Goal: Transaction & Acquisition: Purchase product/service

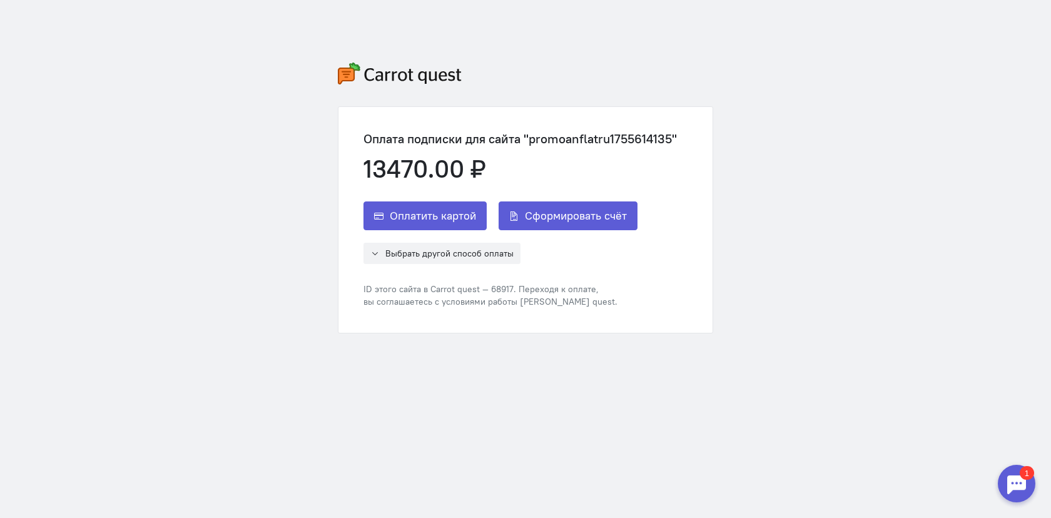
click at [450, 264] on div "Оплатить картой Сформировать счёт Выбрать другой способ оплаты ЮMoney (ex-Яндек…" at bounding box center [521, 255] width 314 height 106
click at [450, 258] on span "Выбрать другой способ оплаты" at bounding box center [450, 253] width 128 height 11
click at [575, 260] on div "Выбрать другой способ оплаты ЮMoney (ex-Яндекс.Деньги) Сбербанк Альфа-Банк" at bounding box center [521, 253] width 314 height 21
click at [573, 222] on span "Сформировать счёт" at bounding box center [576, 215] width 102 height 15
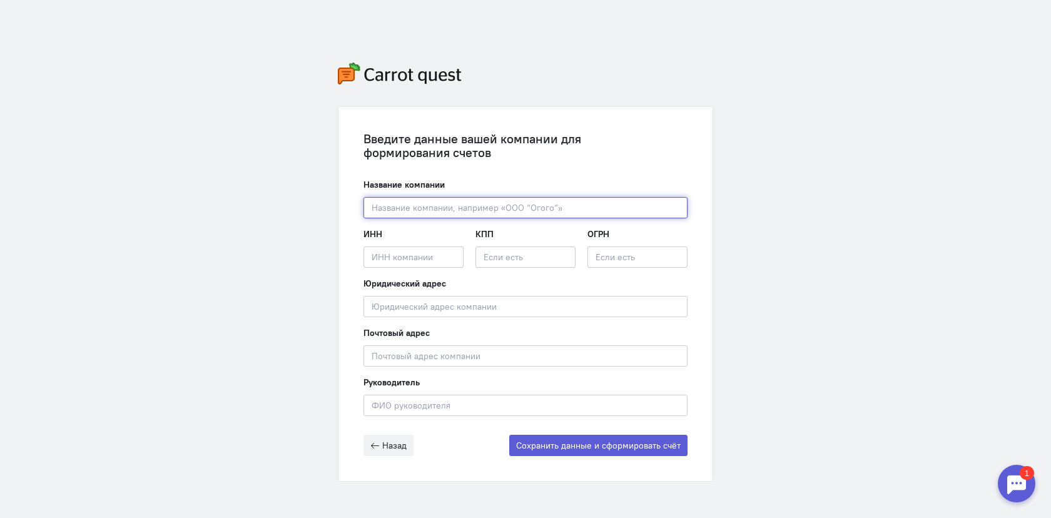
click at [556, 210] on input "text" at bounding box center [526, 207] width 324 height 21
type input "Щ"
paste input ""КАНТ""
type input "OOO "КАНТ""
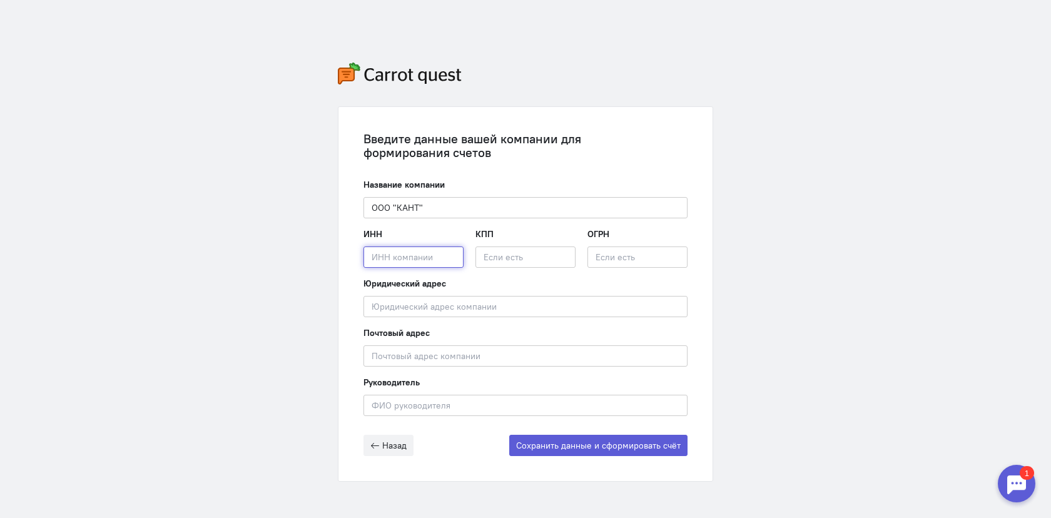
click at [428, 255] on input "text" at bounding box center [414, 257] width 100 height 21
paste input "1685013419"
type input "1685013419"
click at [517, 253] on input "text" at bounding box center [526, 257] width 100 height 21
paste input "168501001"
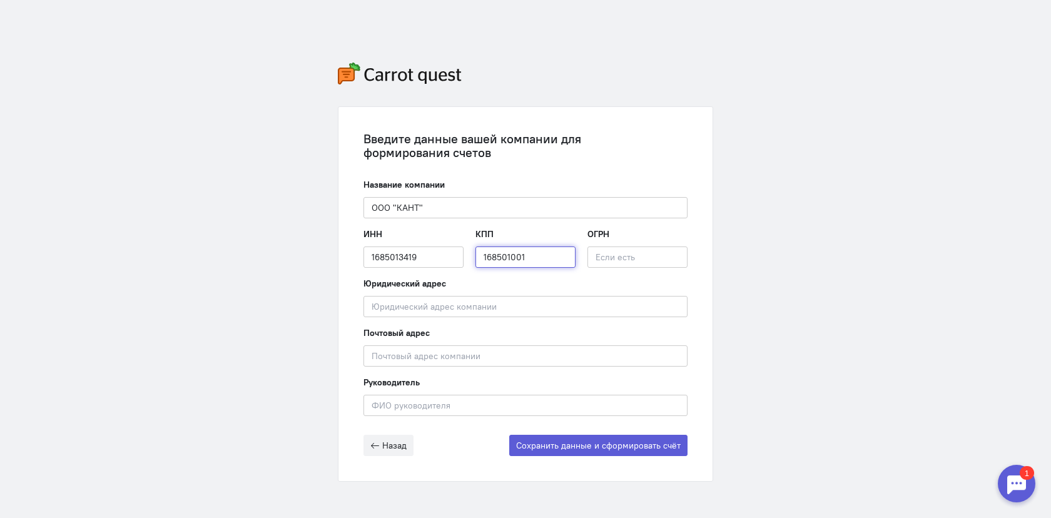
type input "168501001"
click at [642, 258] on input "text" at bounding box center [638, 257] width 100 height 21
paste input "1231600046897"
paste input "420124, [GEOGRAPHIC_DATA], [GEOGRAPHIC_DATA], Г. [GEOGRAPHIC_DATA], [GEOGRAPHIC…"
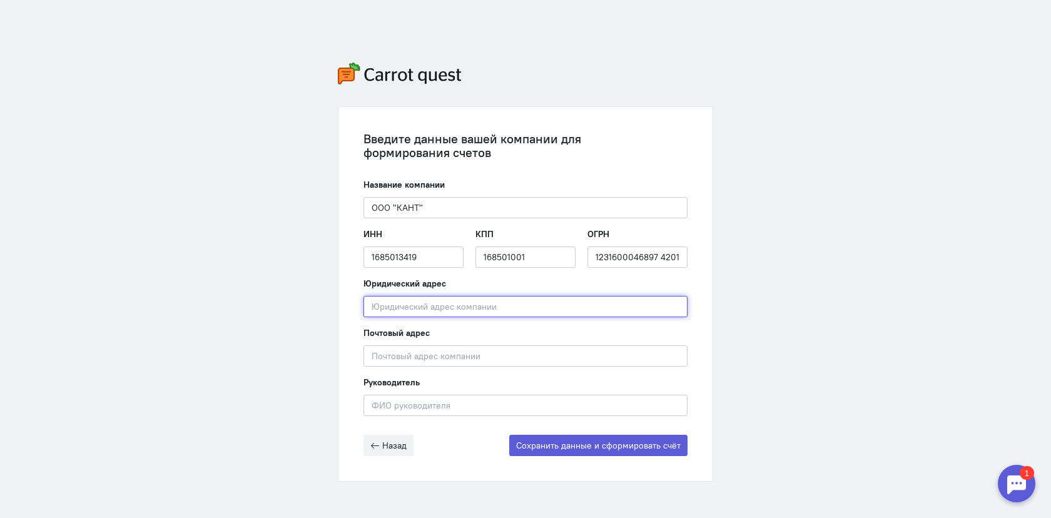
click at [448, 306] on input "text" at bounding box center [526, 306] width 324 height 21
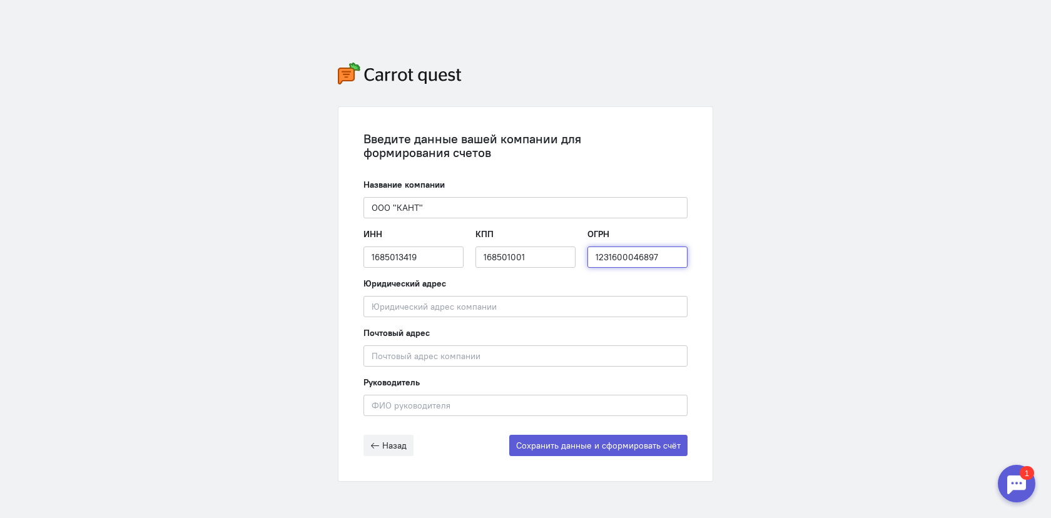
type input "1231600046897"
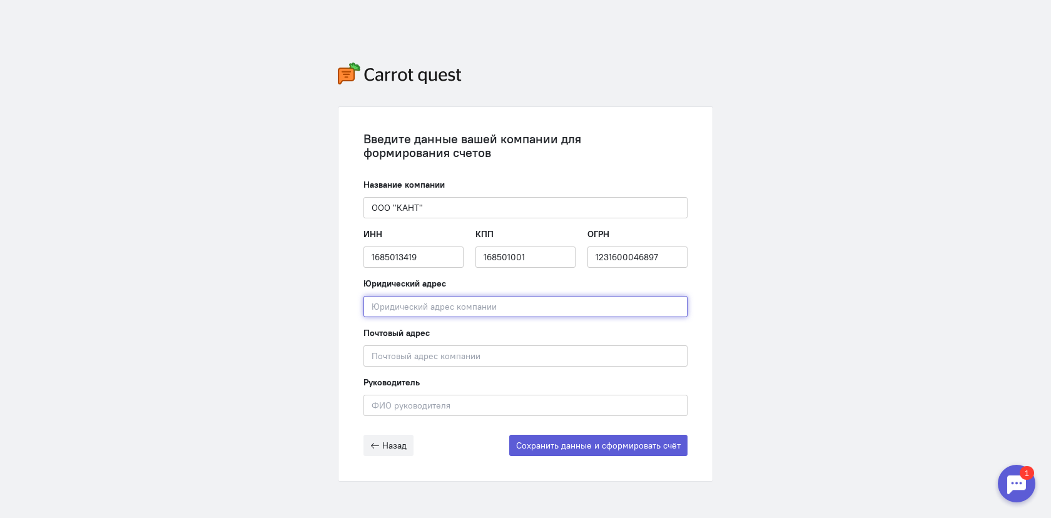
click at [448, 306] on input "text" at bounding box center [526, 306] width 324 height 21
paste input "420124, [GEOGRAPHIC_DATA], [GEOGRAPHIC_DATA], Г. [GEOGRAPHIC_DATA], [GEOGRAPHIC…"
type input "420124, [GEOGRAPHIC_DATA], [GEOGRAPHIC_DATA], Г. [GEOGRAPHIC_DATA], [GEOGRAPHIC…"
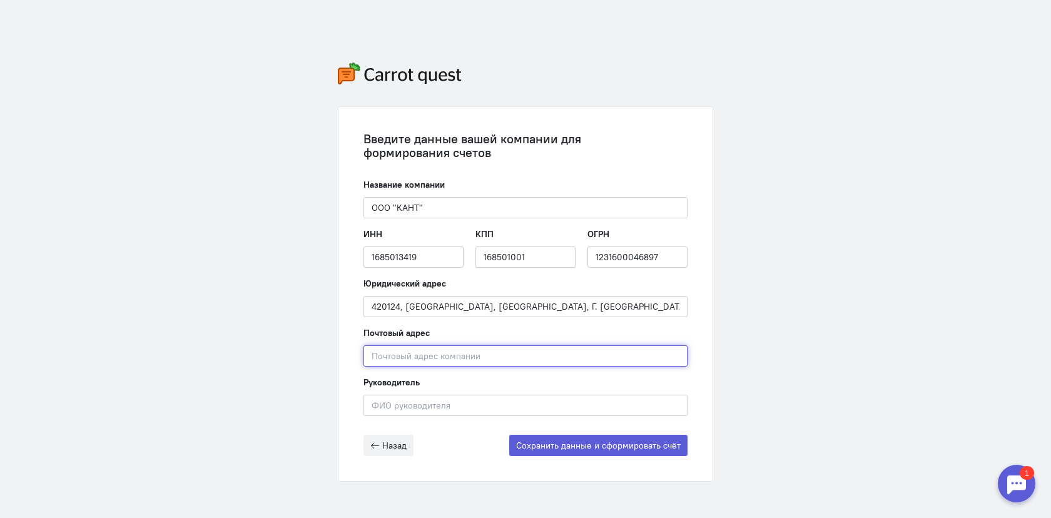
click at [483, 357] on input "text" at bounding box center [526, 355] width 324 height 21
paste input "420124, [GEOGRAPHIC_DATA], [GEOGRAPHIC_DATA], Г. [GEOGRAPHIC_DATA], [GEOGRAPHIC…"
type input "420124, [GEOGRAPHIC_DATA], [GEOGRAPHIC_DATA], Г. [GEOGRAPHIC_DATA], [GEOGRAPHIC…"
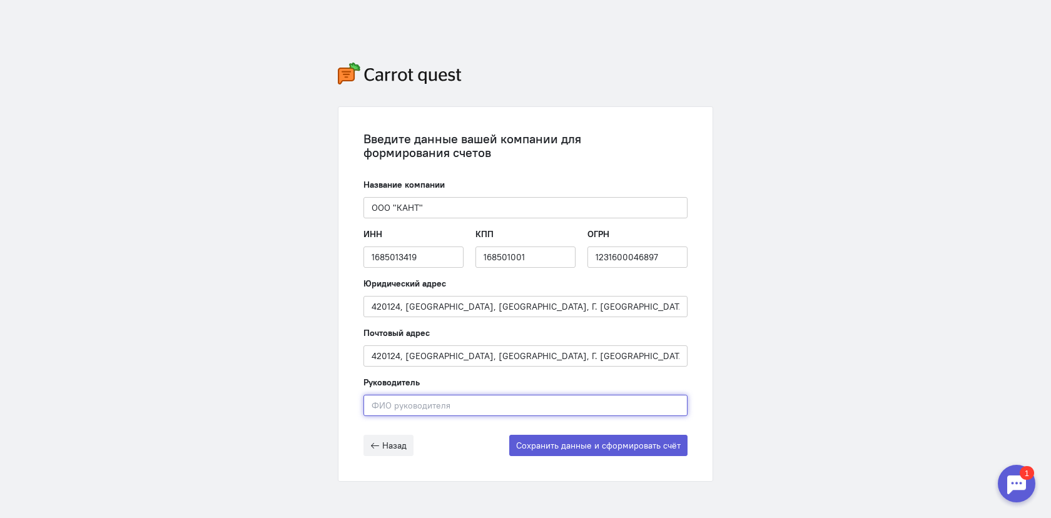
click at [477, 402] on input "text" at bounding box center [526, 405] width 324 height 21
paste input "[PERSON_NAME]"
type input "[PERSON_NAME]"
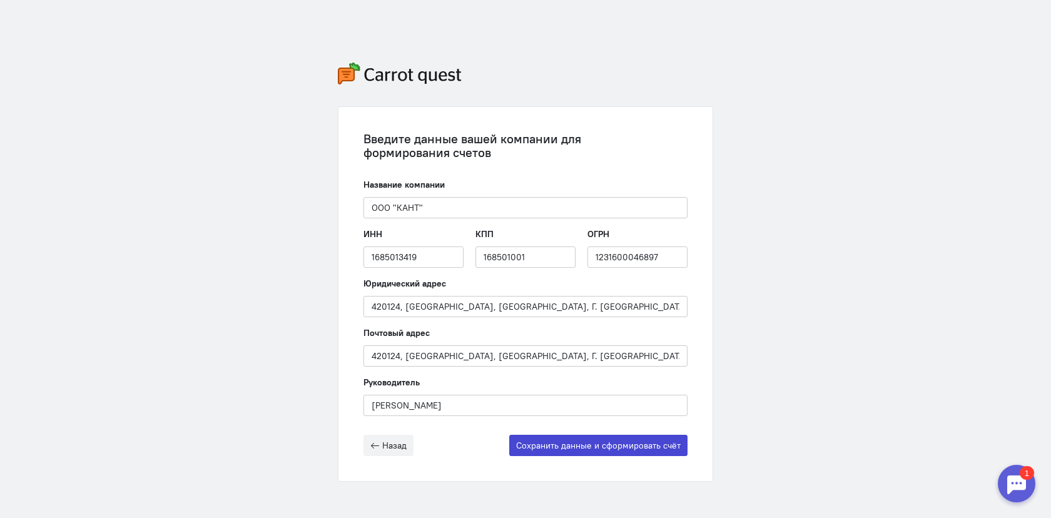
click at [578, 450] on button "Сохранить данные и сформировать счёт" at bounding box center [598, 445] width 178 height 21
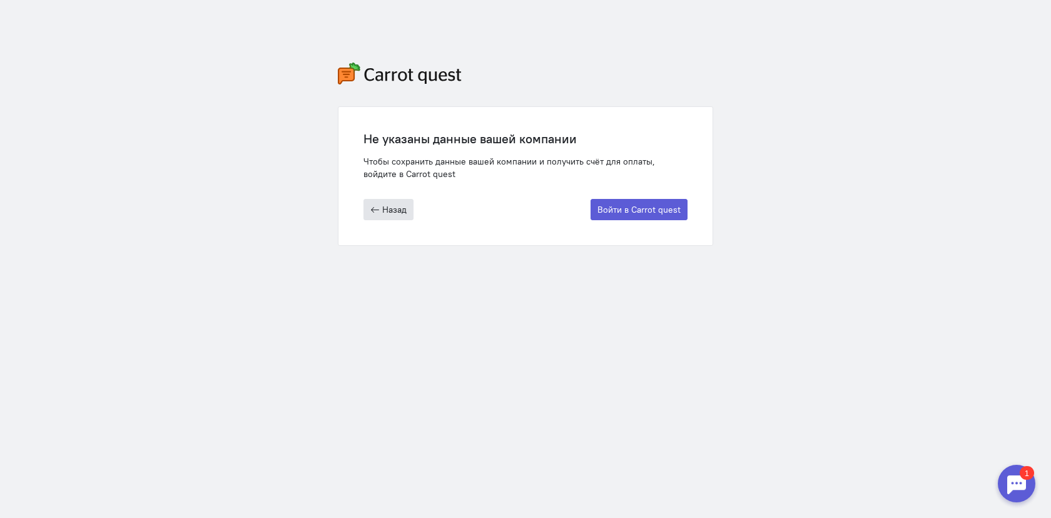
click at [381, 210] on button "Назад" at bounding box center [389, 209] width 50 height 21
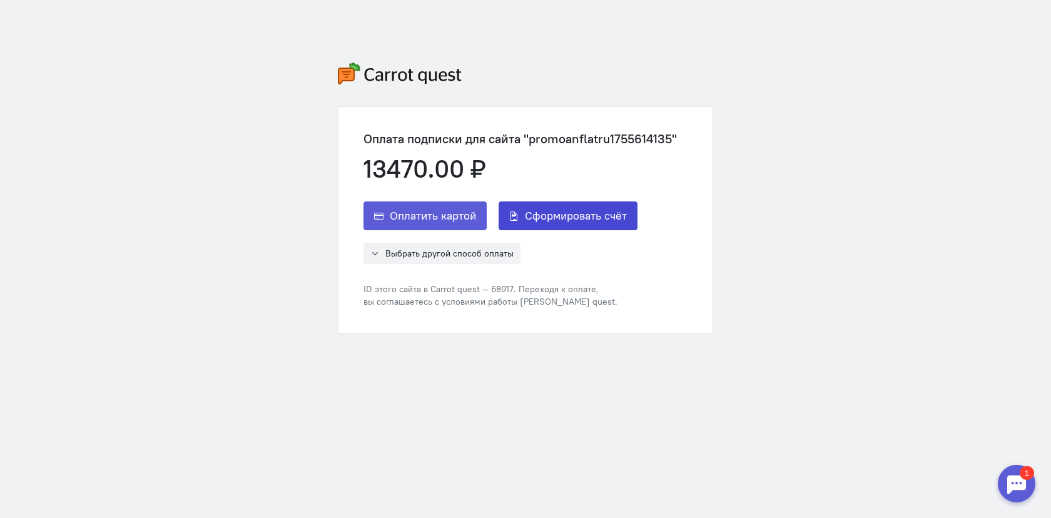
click at [584, 213] on span "Сформировать счёт" at bounding box center [576, 215] width 102 height 15
